Goal: Task Accomplishment & Management: Complete application form

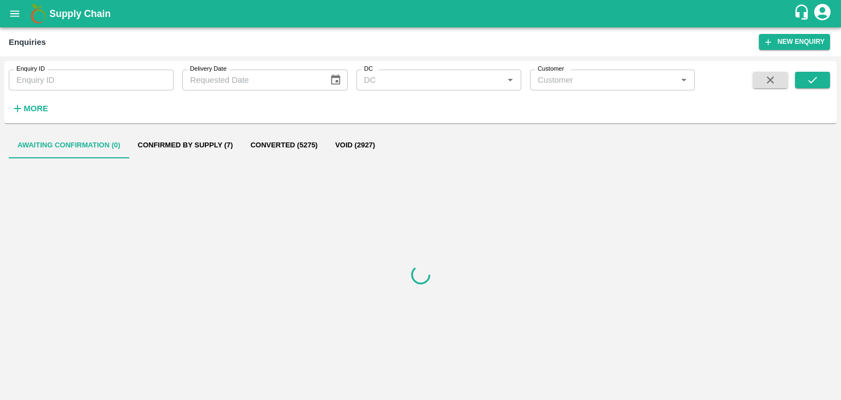
click at [815, 77] on icon "submit" at bounding box center [813, 80] width 12 height 12
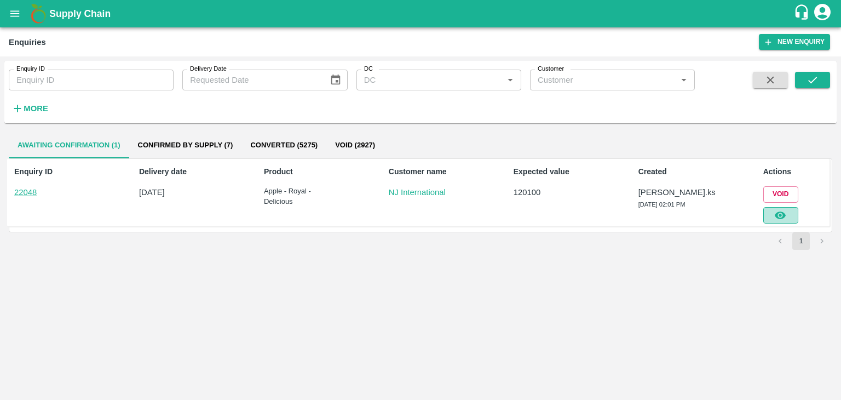
click at [786, 220] on icon "button" at bounding box center [780, 215] width 12 height 12
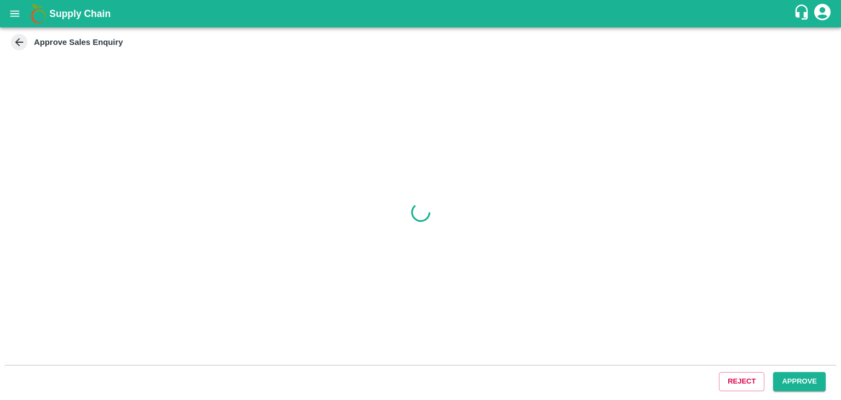
click at [778, 377] on button "Approve" at bounding box center [799, 381] width 53 height 19
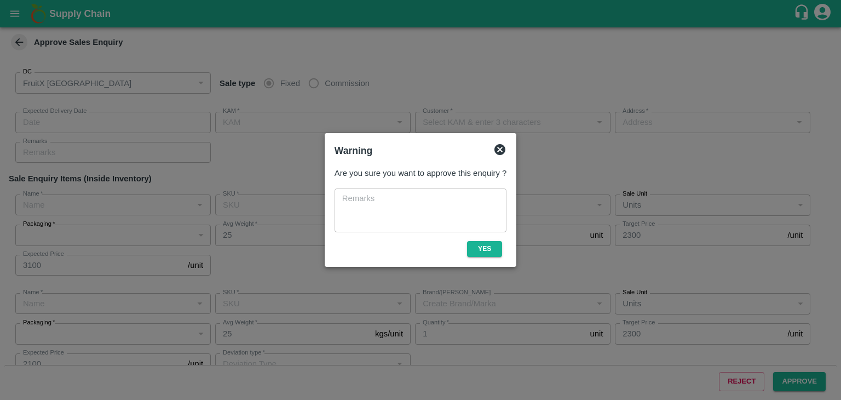
type input "147"
click at [484, 244] on button "Yes" at bounding box center [484, 249] width 35 height 16
type input "[DATE] 02:15 PM"
type input "[PERSON_NAME].ks"
type input "NJ International"
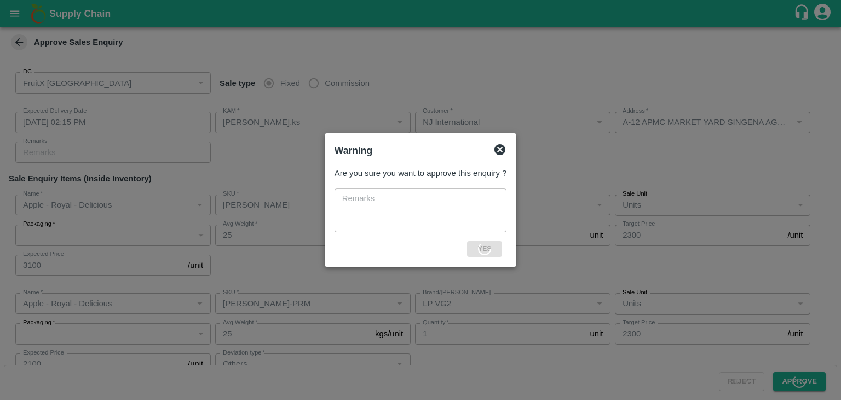
type input "A-12 APMC MARKET YARD SINGENA AGRAHRA [GEOGRAPHIC_DATA] URBAN [GEOGRAPHIC_DATA]…"
type input "Apple - Royal - Delicious"
type input "[PERSON_NAME]"
type input "LP VG2"
type input "Apple - Royal - Delicious"
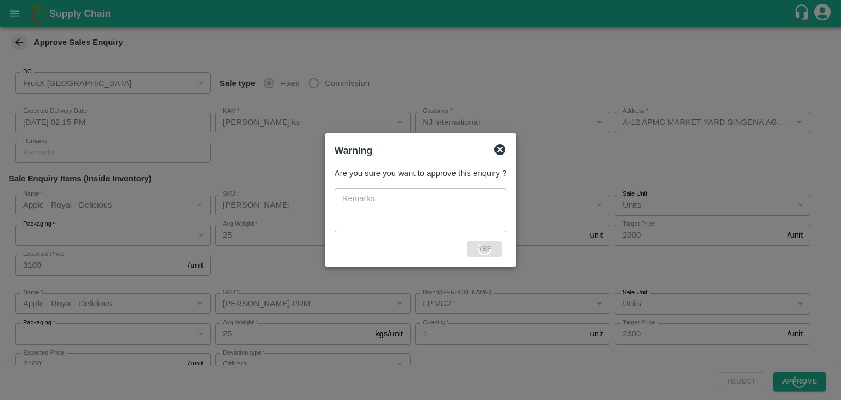
type input "[PERSON_NAME]-PRM"
type input "LP VG2"
type input "Others"
type input "Apple - Royal - Delicious"
type input "SHIM-EES-ROYL"
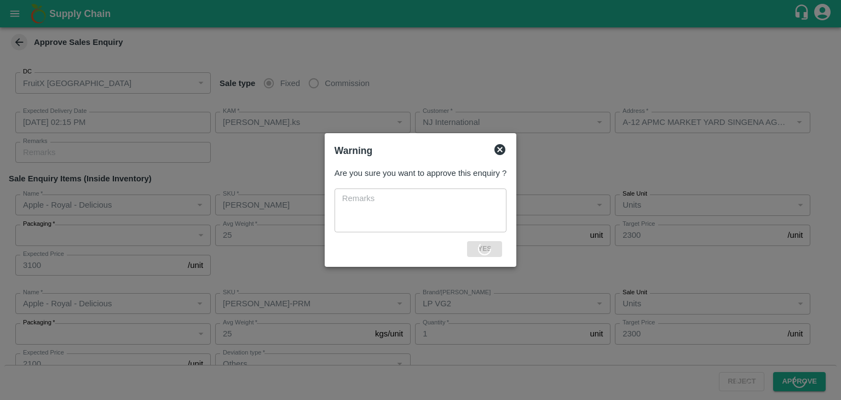
type input "LP VG3"
type input "Apple - Royal - Delicious"
type input "SHIM-L-ROYL"
type input "LP VG4"
type input "Apple - Royal - Delicious"
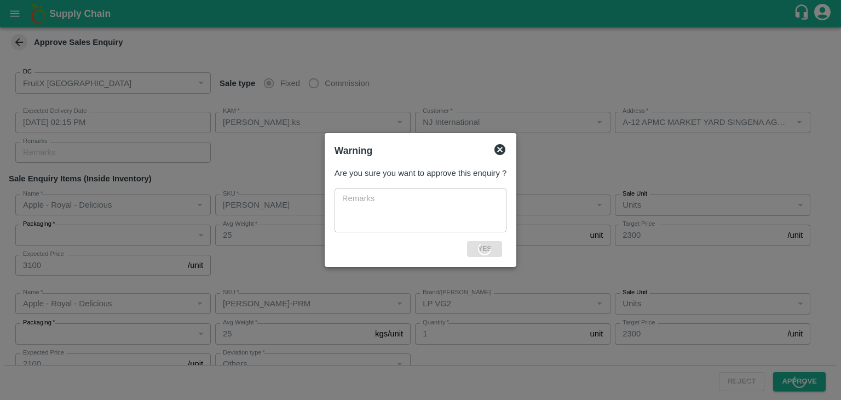
type input "SHIM-ES-ROYL"
type input "LP VG4"
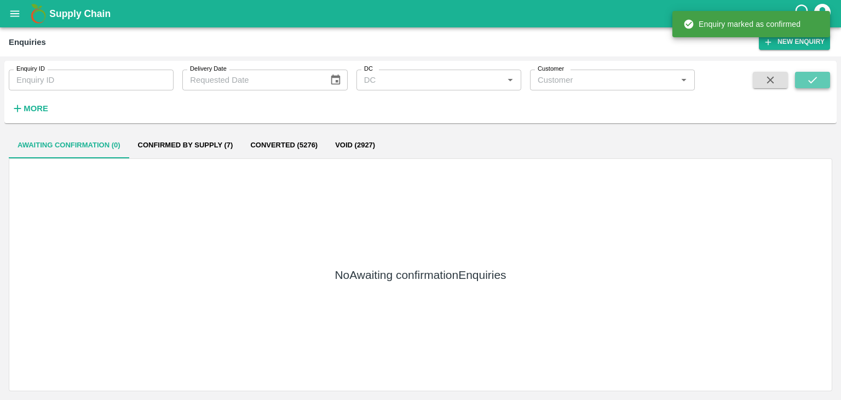
click at [813, 79] on icon "submit" at bounding box center [813, 80] width 12 height 12
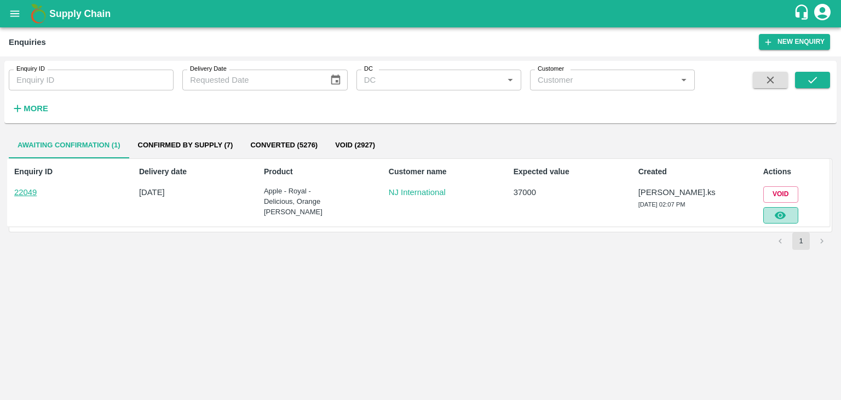
click at [778, 213] on icon "button" at bounding box center [780, 215] width 11 height 8
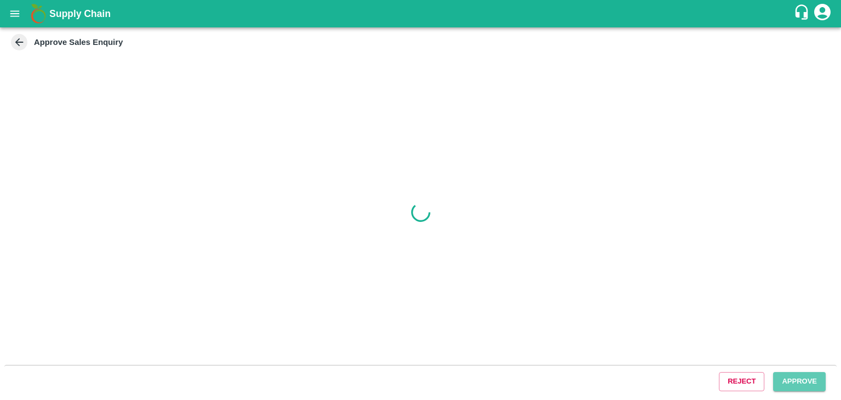
click at [795, 381] on button "Approve" at bounding box center [799, 381] width 53 height 19
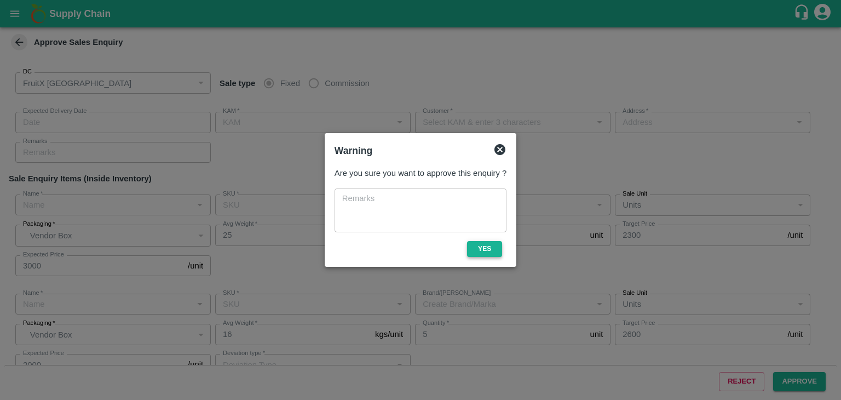
click at [480, 245] on button "Yes" at bounding box center [484, 249] width 35 height 16
type input "[DATE] 02:20 PM"
type input "[PERSON_NAME].ks"
type input "NJ International"
type input "A-12 APMC MARKET YARD SINGENA AGRAHRA [GEOGRAPHIC_DATA] URBAN [GEOGRAPHIC_DATA]…"
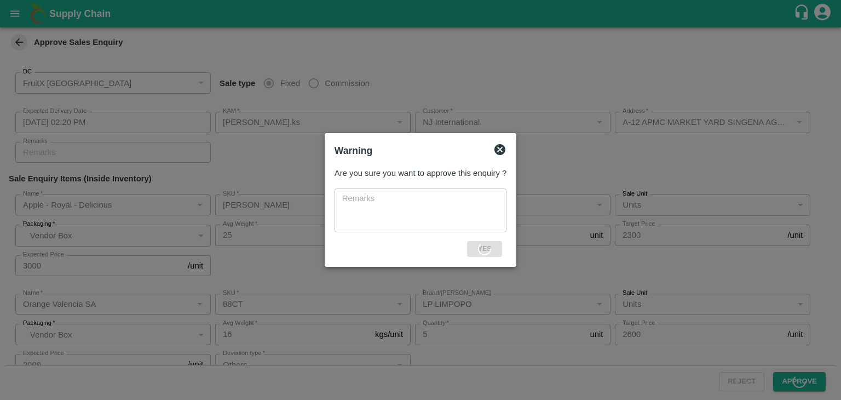
type input "Apple - Royal - Delicious"
type input "[PERSON_NAME]"
type input "LP VG2"
type input "Orange Valencia SA"
type input "88CT"
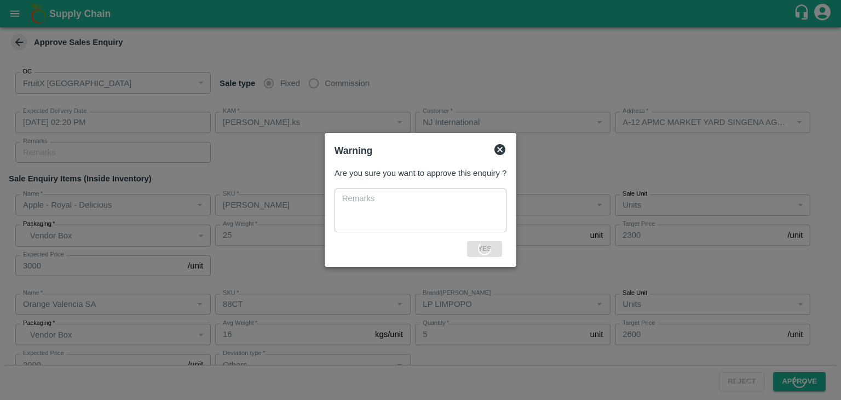
type input "LP LIMPOPO"
type input "Others"
